Goal: Communication & Community: Answer question/provide support

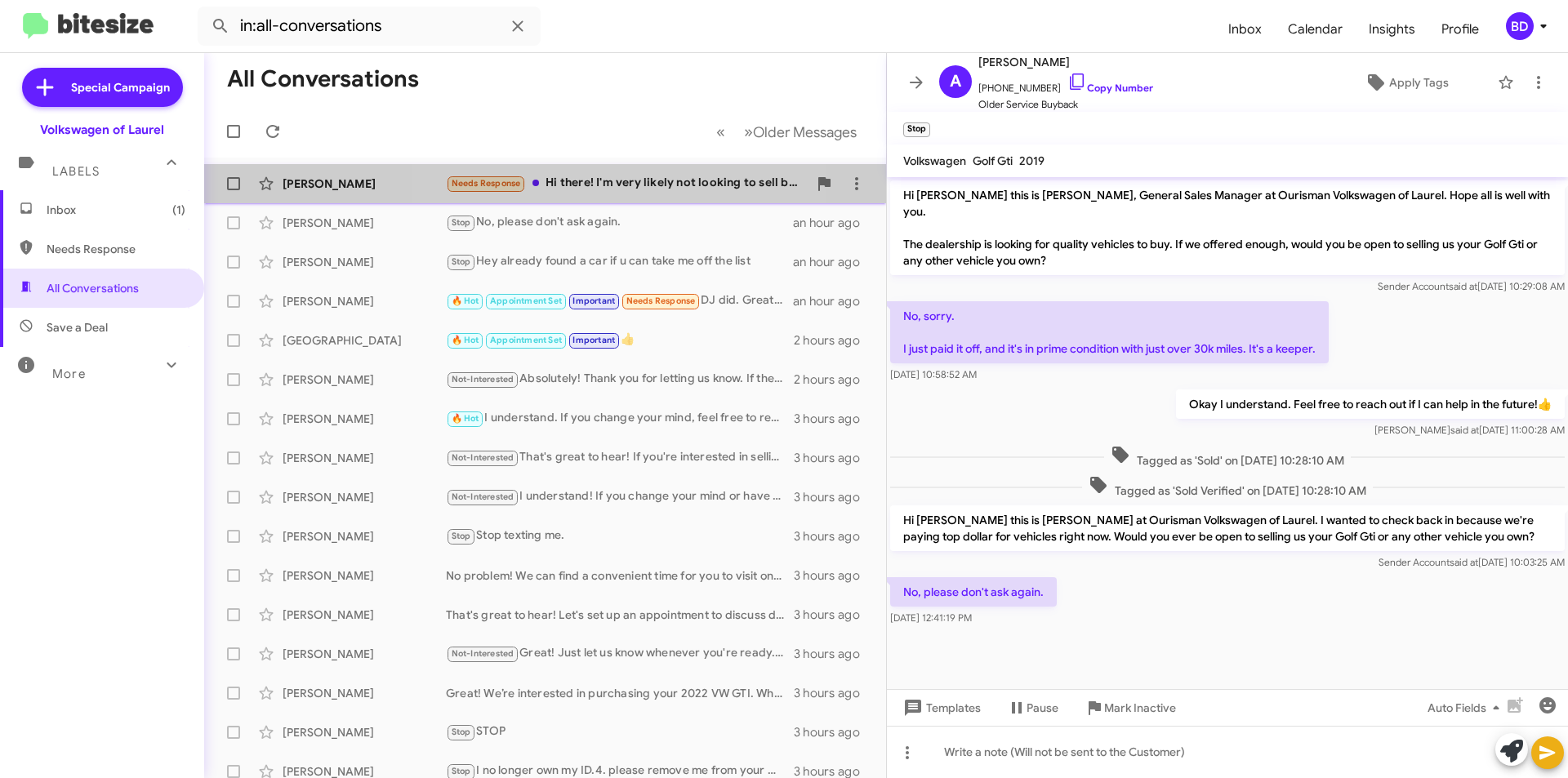
click at [589, 180] on div "Needs Response Hi there! I'm very likely not looking to sell but am curious - I…" at bounding box center [627, 184] width 362 height 19
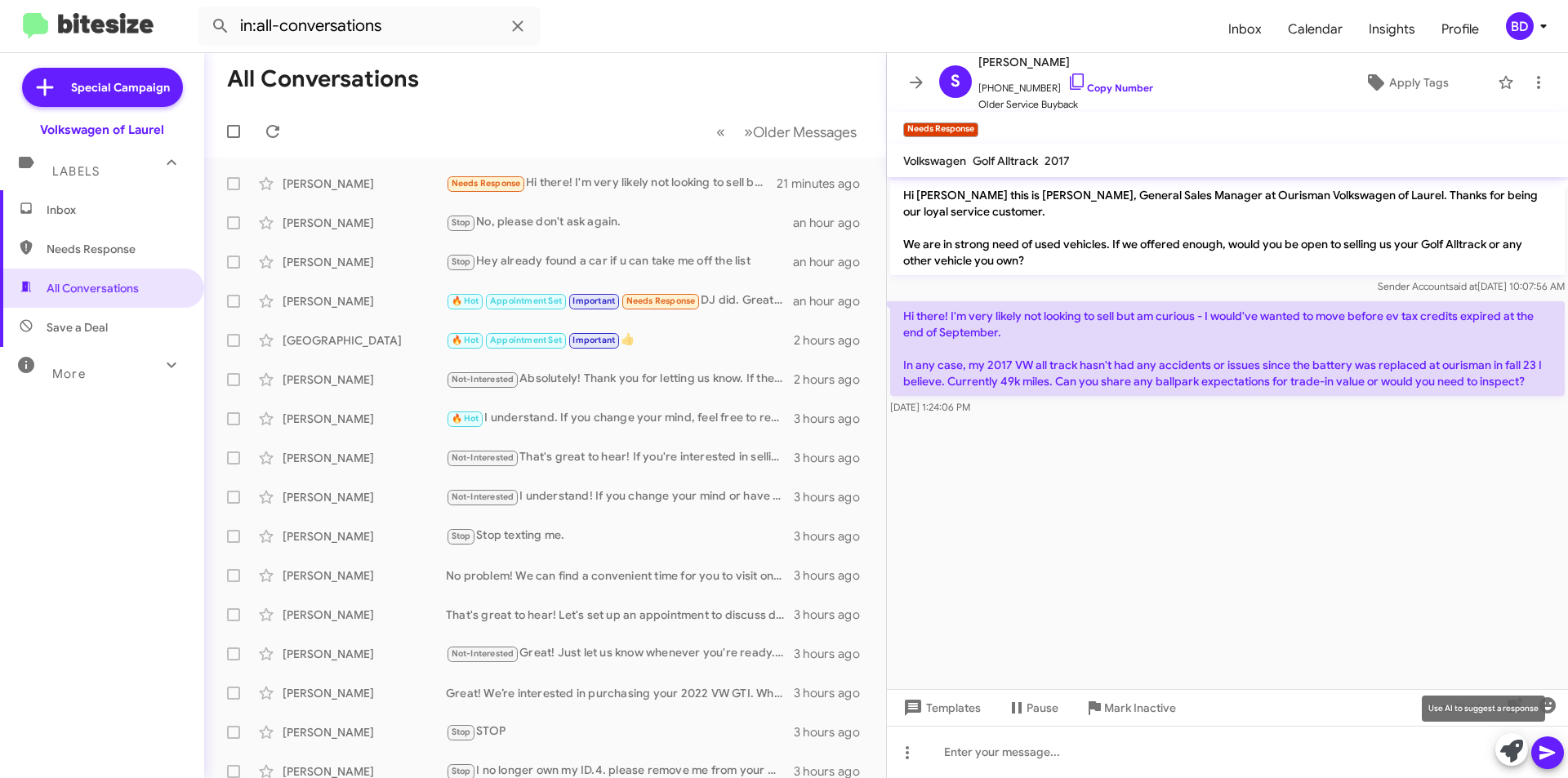
click at [1503, 758] on icon at bounding box center [1512, 751] width 23 height 23
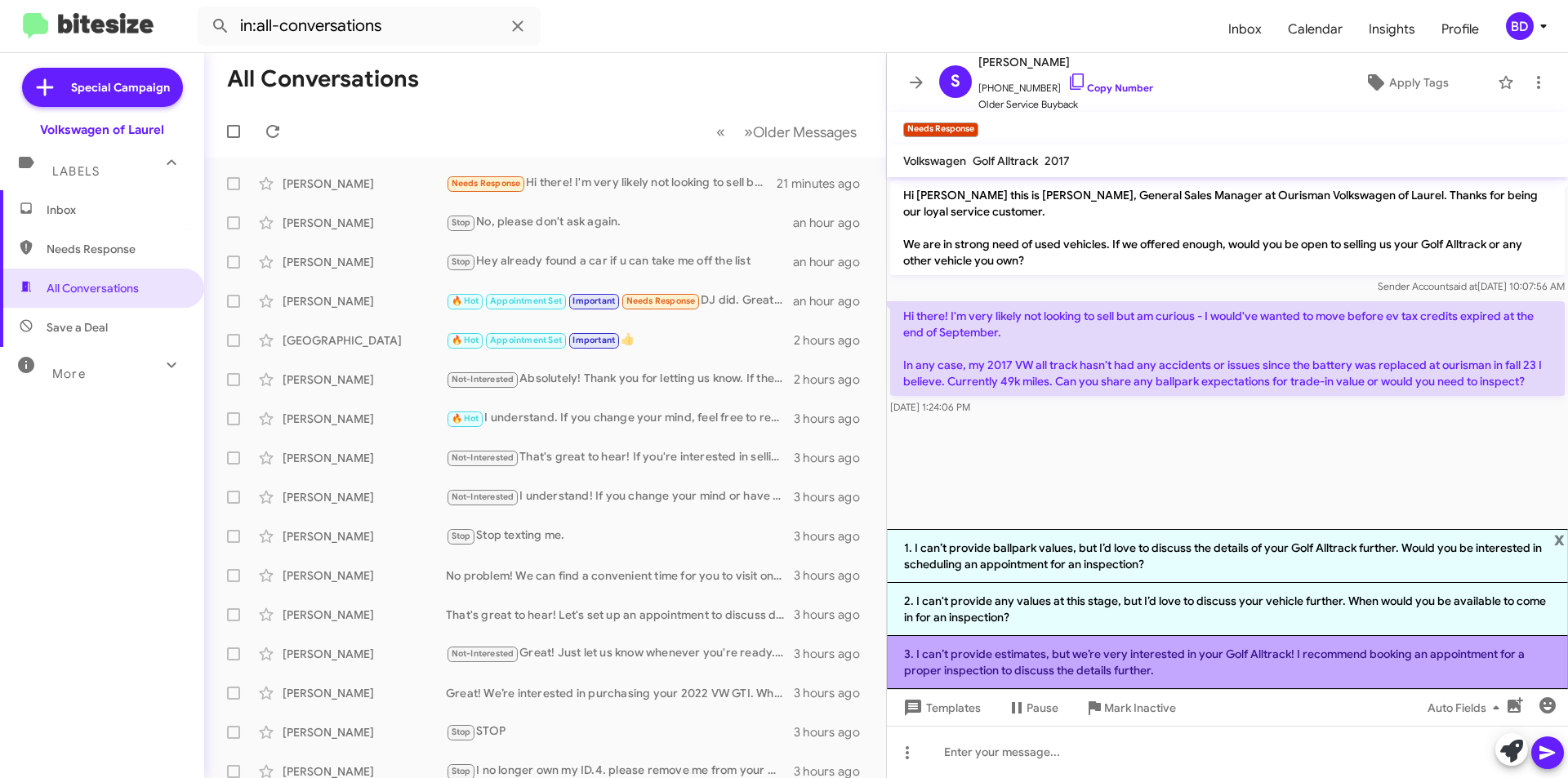
click at [1063, 667] on li "3. I can’t provide estimates, but we’re very interested in your Golf Alltrack! …" at bounding box center [1227, 662] width 681 height 53
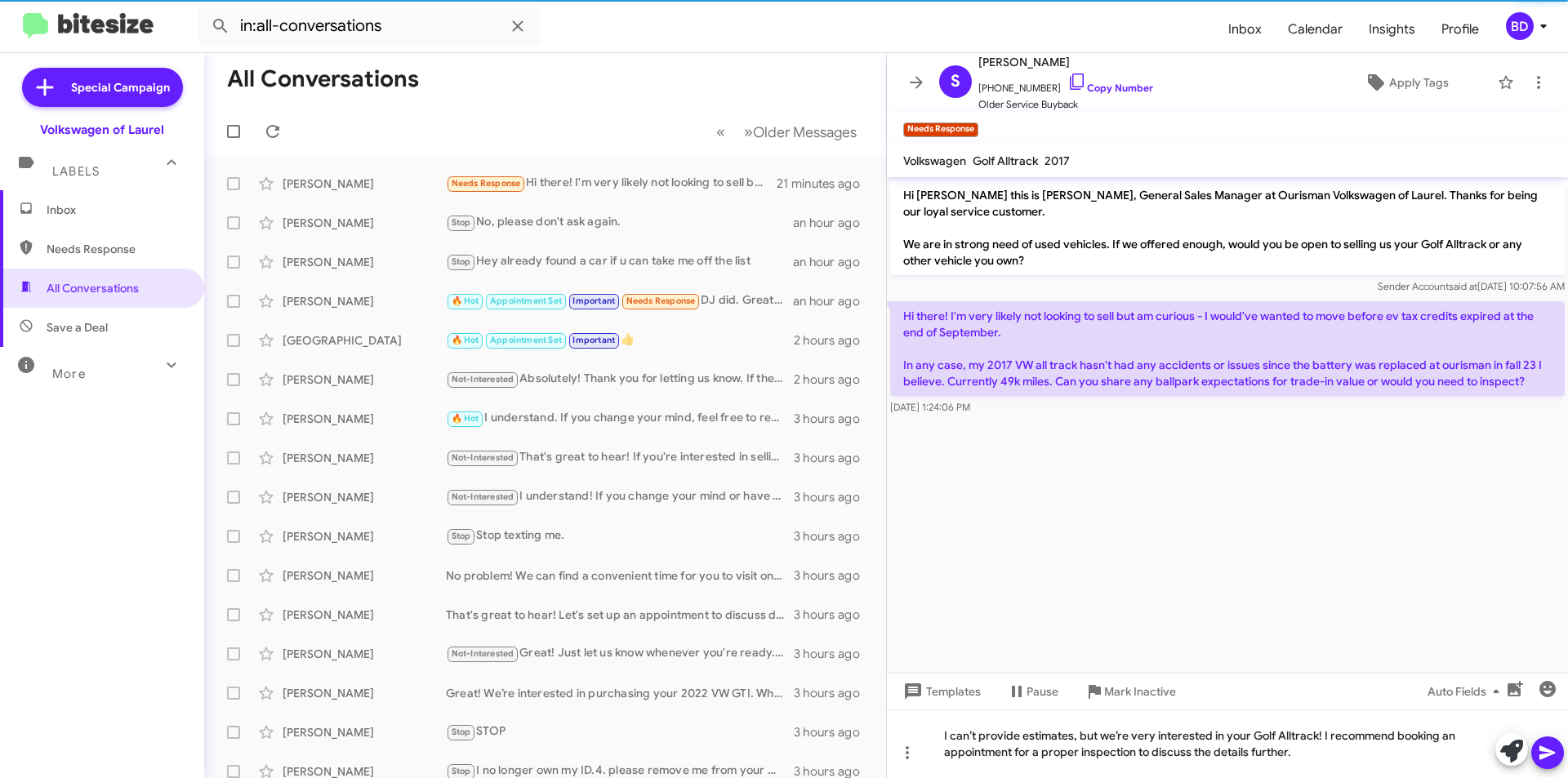
click at [1558, 757] on button at bounding box center [1548, 753] width 33 height 33
